Goal: Task Accomplishment & Management: Manage account settings

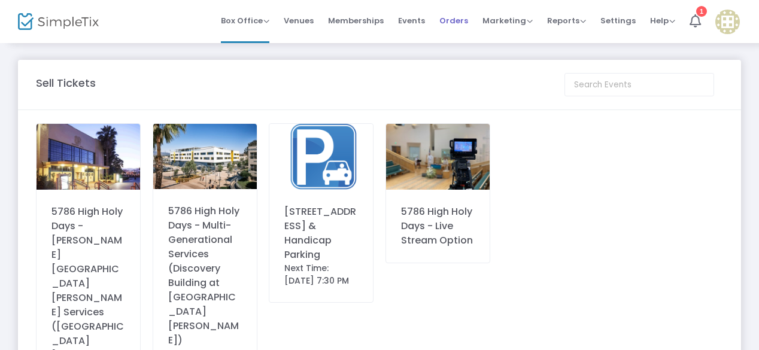
click at [468, 22] on span "Orders" at bounding box center [453, 20] width 29 height 31
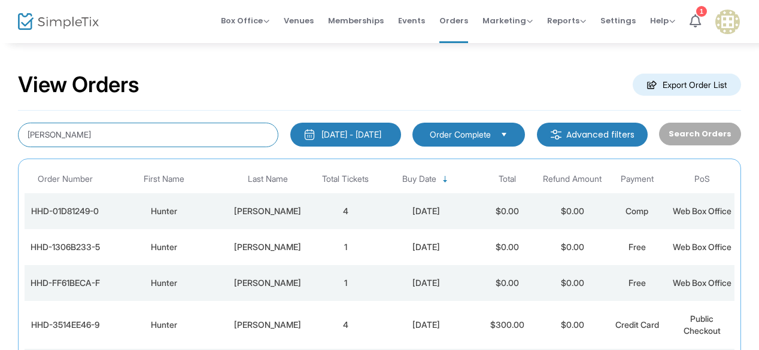
click at [172, 123] on input "[PERSON_NAME]" at bounding box center [148, 135] width 260 height 25
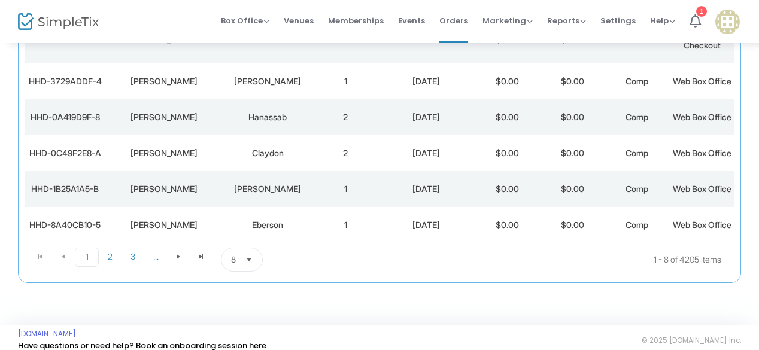
scroll to position [249, 0]
click at [220, 136] on td "Samantha" at bounding box center [163, 118] width 117 height 36
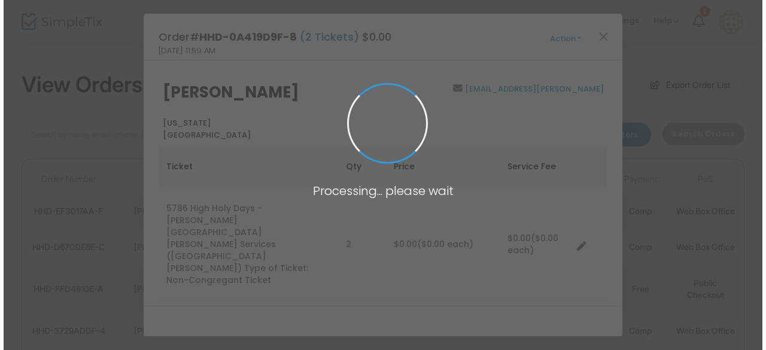
scroll to position [0, 0]
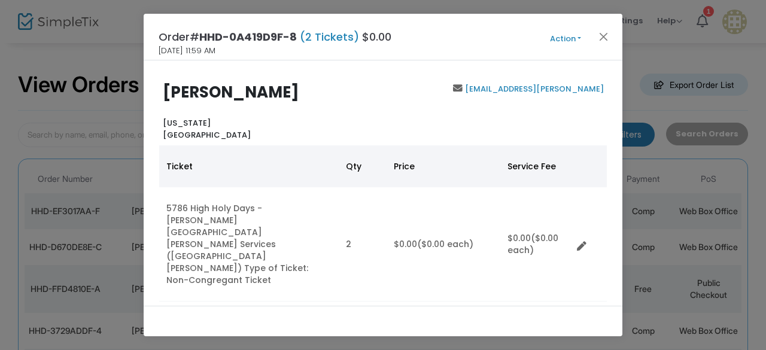
click at [568, 38] on button "Action" at bounding box center [566, 38] width 72 height 13
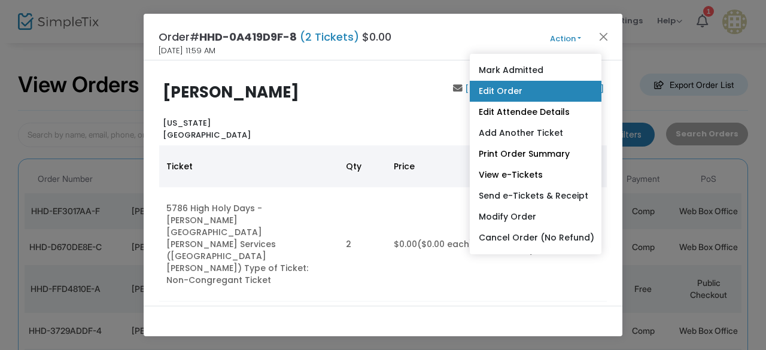
click at [498, 92] on link "Edit Order" at bounding box center [536, 91] width 132 height 21
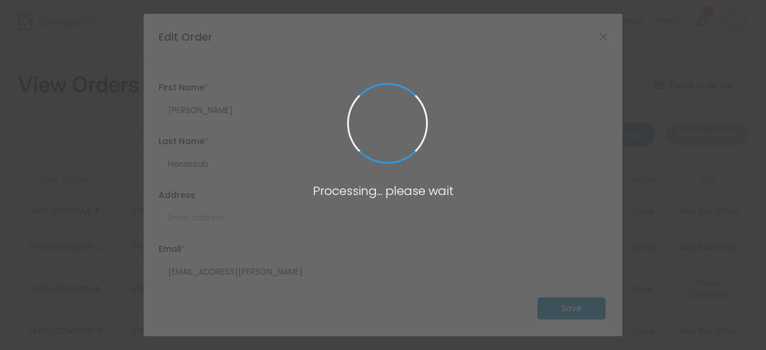
type input "United States"
type input "California"
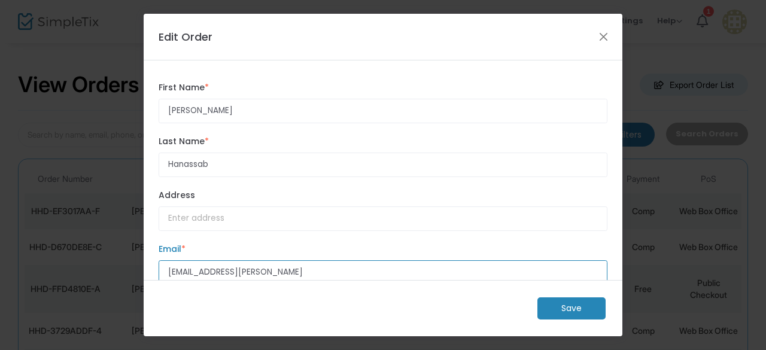
click at [267, 274] on input "samantha.hana@gmailcom" at bounding box center [383, 272] width 449 height 25
type input "samantha.hana@gmail.com"
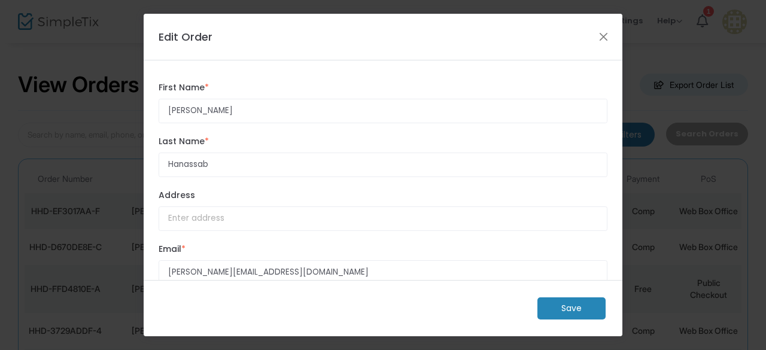
click at [570, 303] on m-button "Save" at bounding box center [571, 308] width 68 height 22
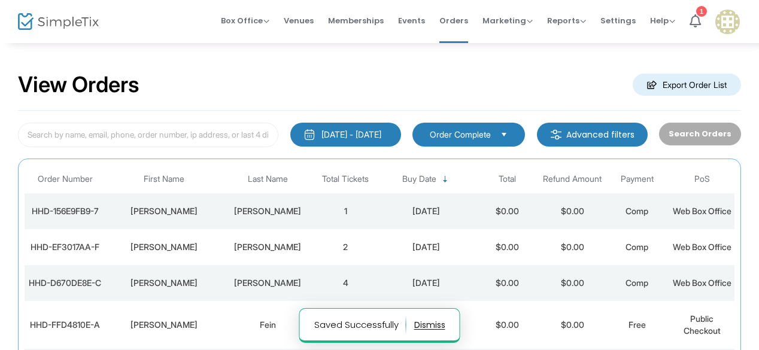
scroll to position [288, 0]
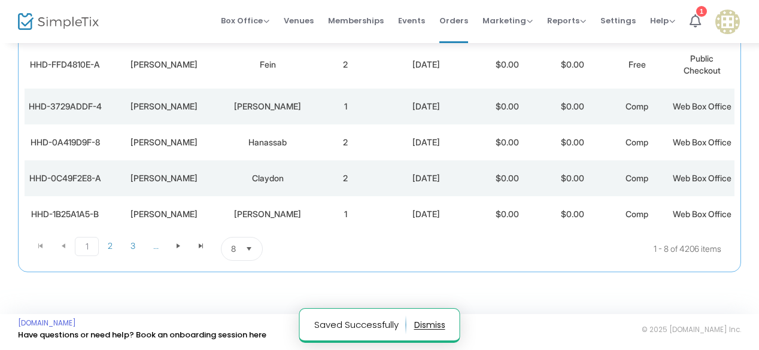
click at [210, 148] on div "Samantha" at bounding box center [163, 142] width 111 height 12
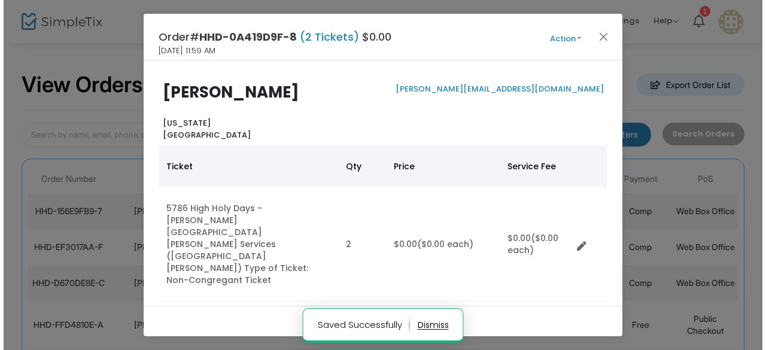
scroll to position [0, 0]
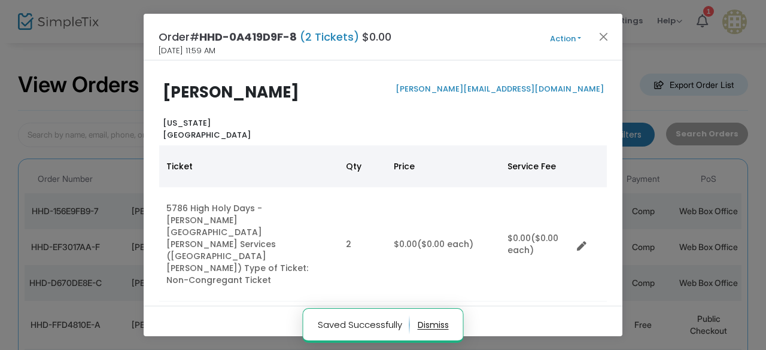
click at [568, 39] on button "Action" at bounding box center [566, 38] width 72 height 13
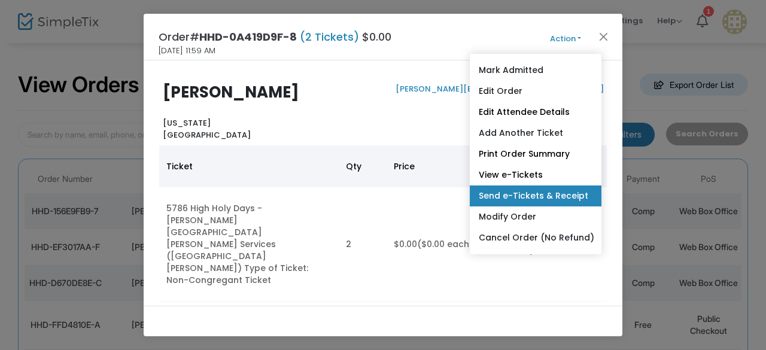
click at [527, 192] on link "Send e-Tickets & Receipt" at bounding box center [536, 195] width 132 height 21
type input "samantha.hana@gmail.com"
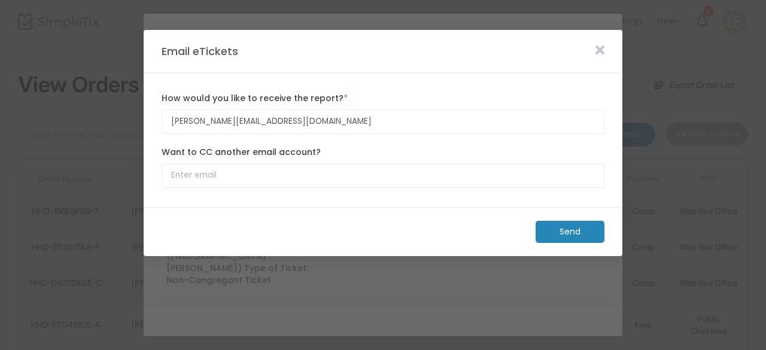
click at [584, 228] on m-button "Send" at bounding box center [569, 232] width 69 height 22
